Goal: Obtain resource: Download file/media

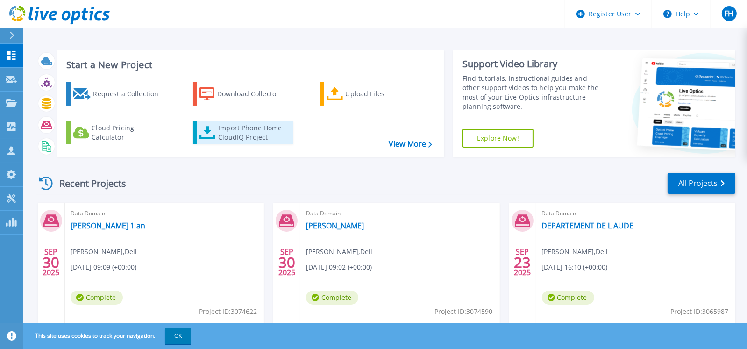
click at [225, 132] on div "Import Phone Home CloudIQ Project" at bounding box center [254, 132] width 73 height 19
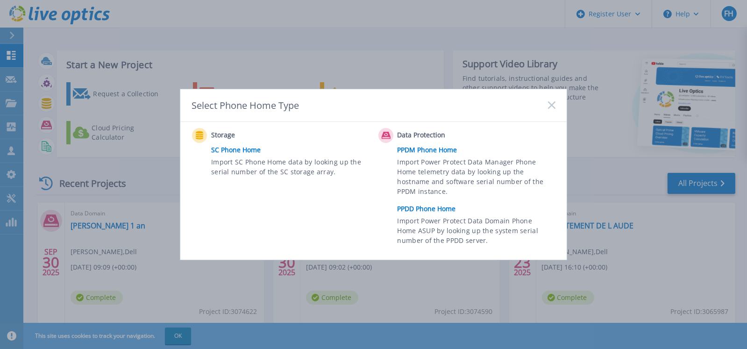
click at [430, 209] on link "PPDD Phone Home" at bounding box center [479, 209] width 163 height 14
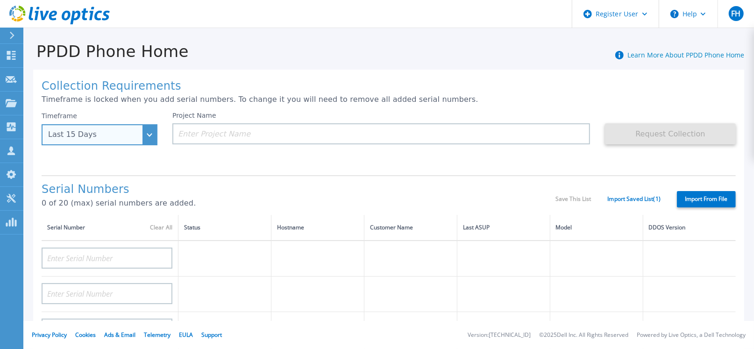
click at [147, 135] on div "Last 15 Days" at bounding box center [100, 134] width 116 height 21
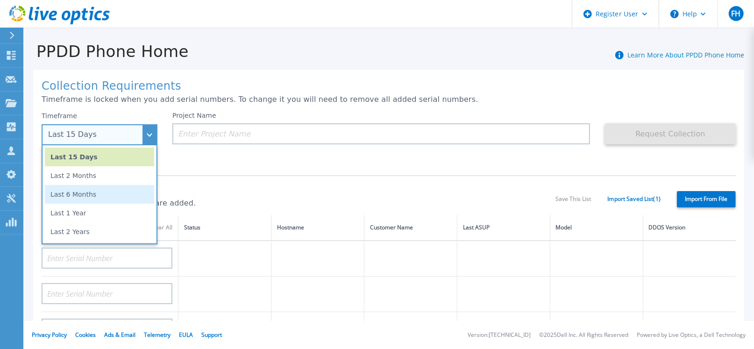
click at [85, 197] on li "Last 6 Months" at bounding box center [99, 194] width 109 height 19
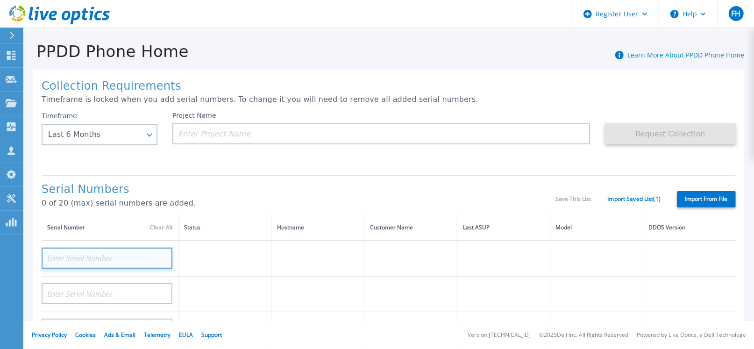
click at [140, 257] on input at bounding box center [107, 258] width 131 height 21
paste input "CKM00200301161"
type input "CKM00200301161"
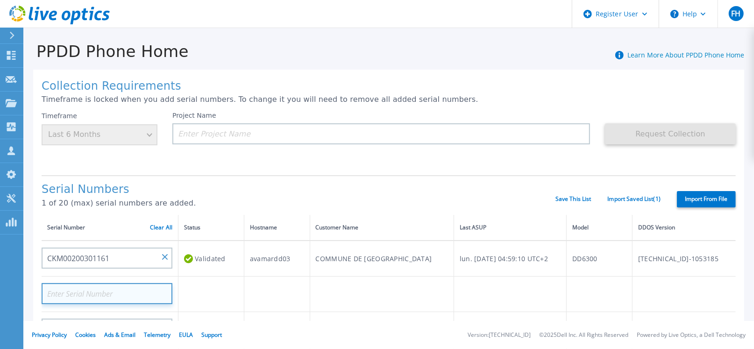
click at [132, 288] on input at bounding box center [107, 293] width 131 height 21
paste input "CKM00200301163"
type input "CKM00200301163"
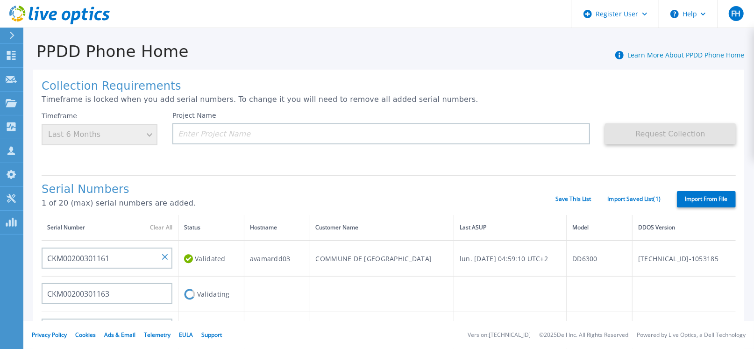
click at [327, 187] on h1 "Serial Numbers" at bounding box center [299, 189] width 514 height 13
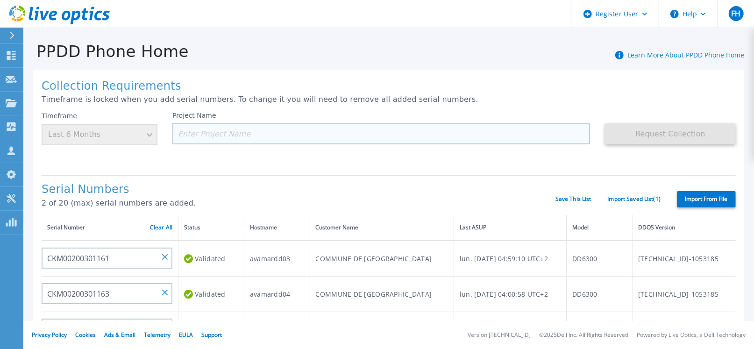
click at [291, 132] on input at bounding box center [381, 133] width 418 height 21
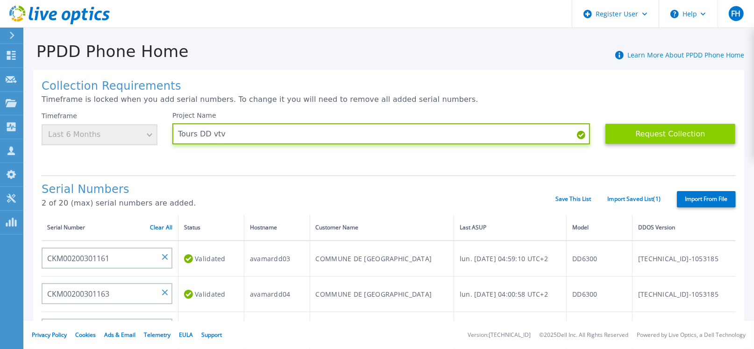
type input "Tours DD vtv"
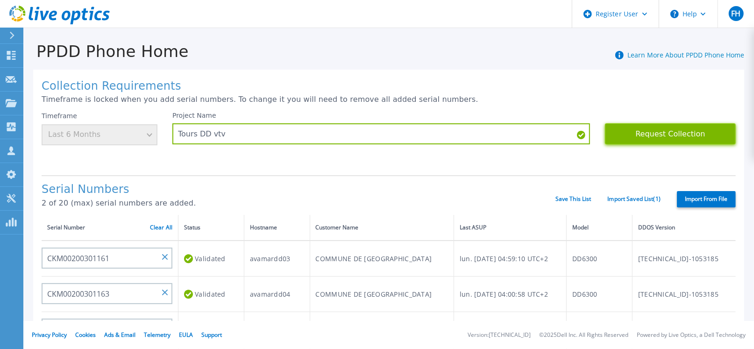
click at [683, 132] on button "Request Collection" at bounding box center [670, 133] width 131 height 21
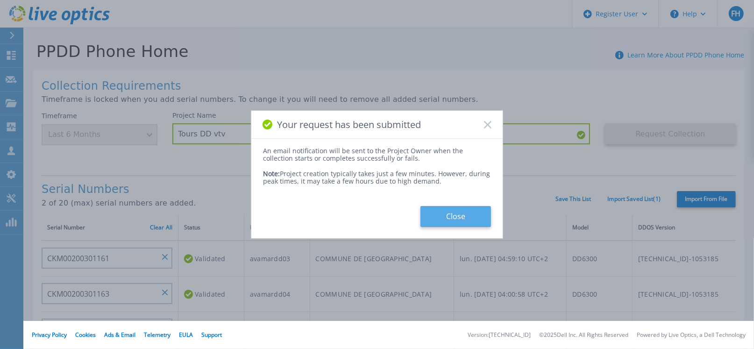
click at [469, 214] on button "Close" at bounding box center [455, 216] width 71 height 21
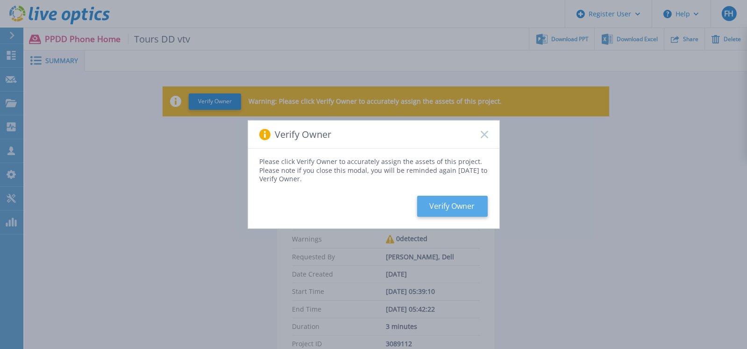
click at [461, 206] on button "Verify Owner" at bounding box center [452, 206] width 71 height 21
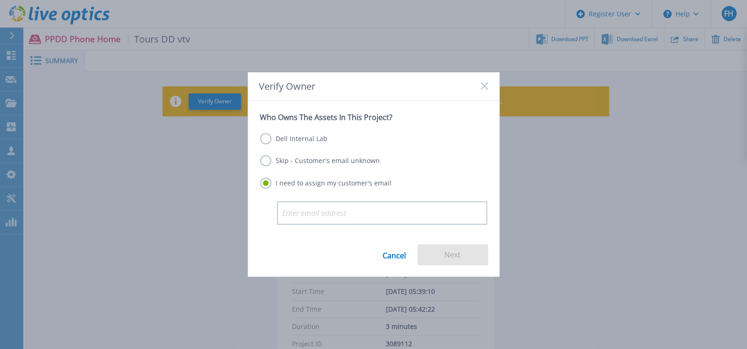
click at [289, 140] on label "Dell Internal Lab" at bounding box center [294, 138] width 68 height 11
click at [0, 0] on input "Dell Internal Lab" at bounding box center [0, 0] width 0 height 0
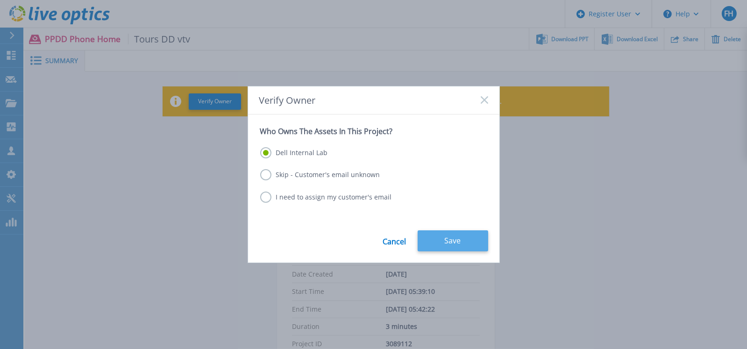
click at [462, 240] on button "Save" at bounding box center [453, 240] width 71 height 21
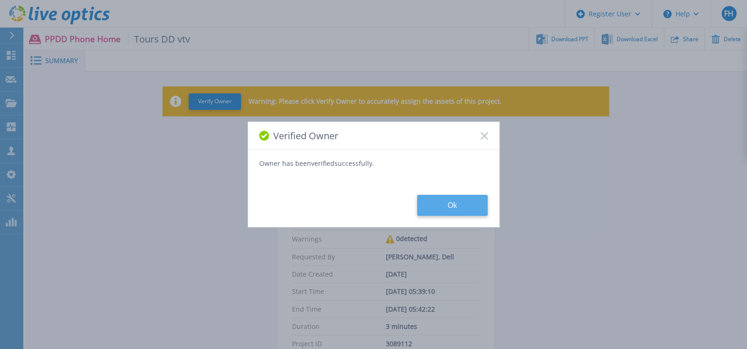
click at [467, 199] on button "Ok" at bounding box center [452, 205] width 71 height 21
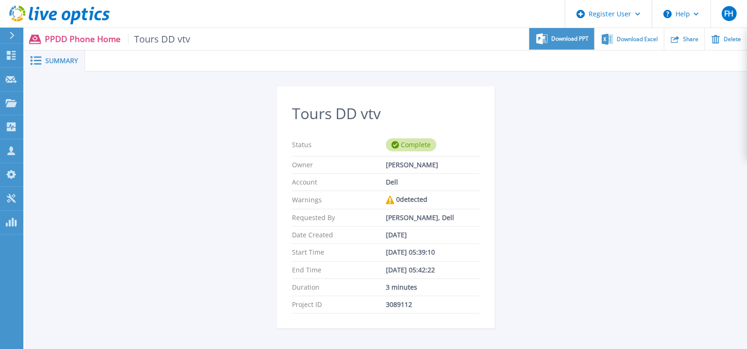
click at [556, 37] on span "Download PPT" at bounding box center [569, 39] width 37 height 6
